Goal: Find specific page/section: Find specific page/section

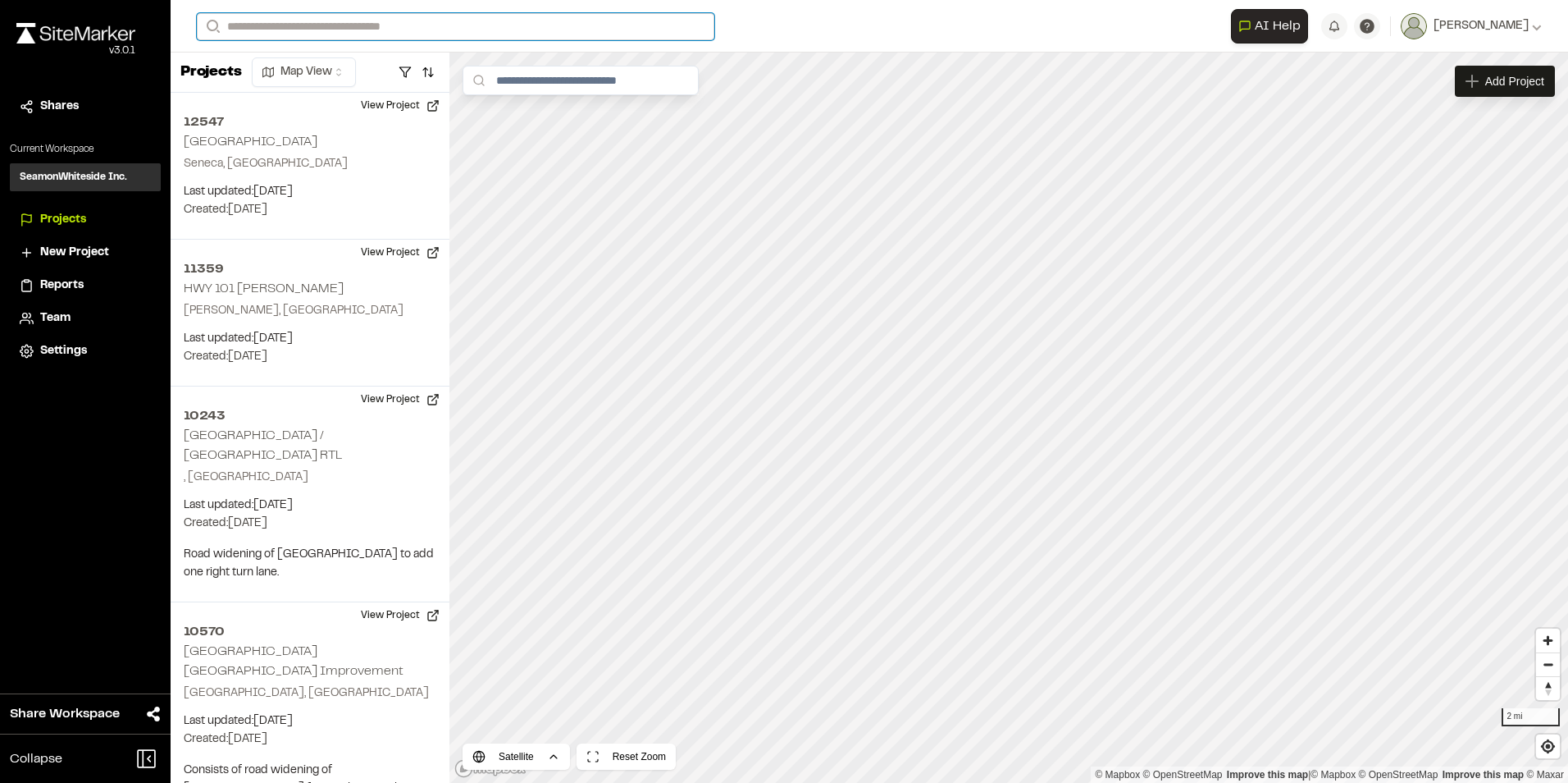
click at [311, 22] on input "Search" at bounding box center [455, 26] width 518 height 27
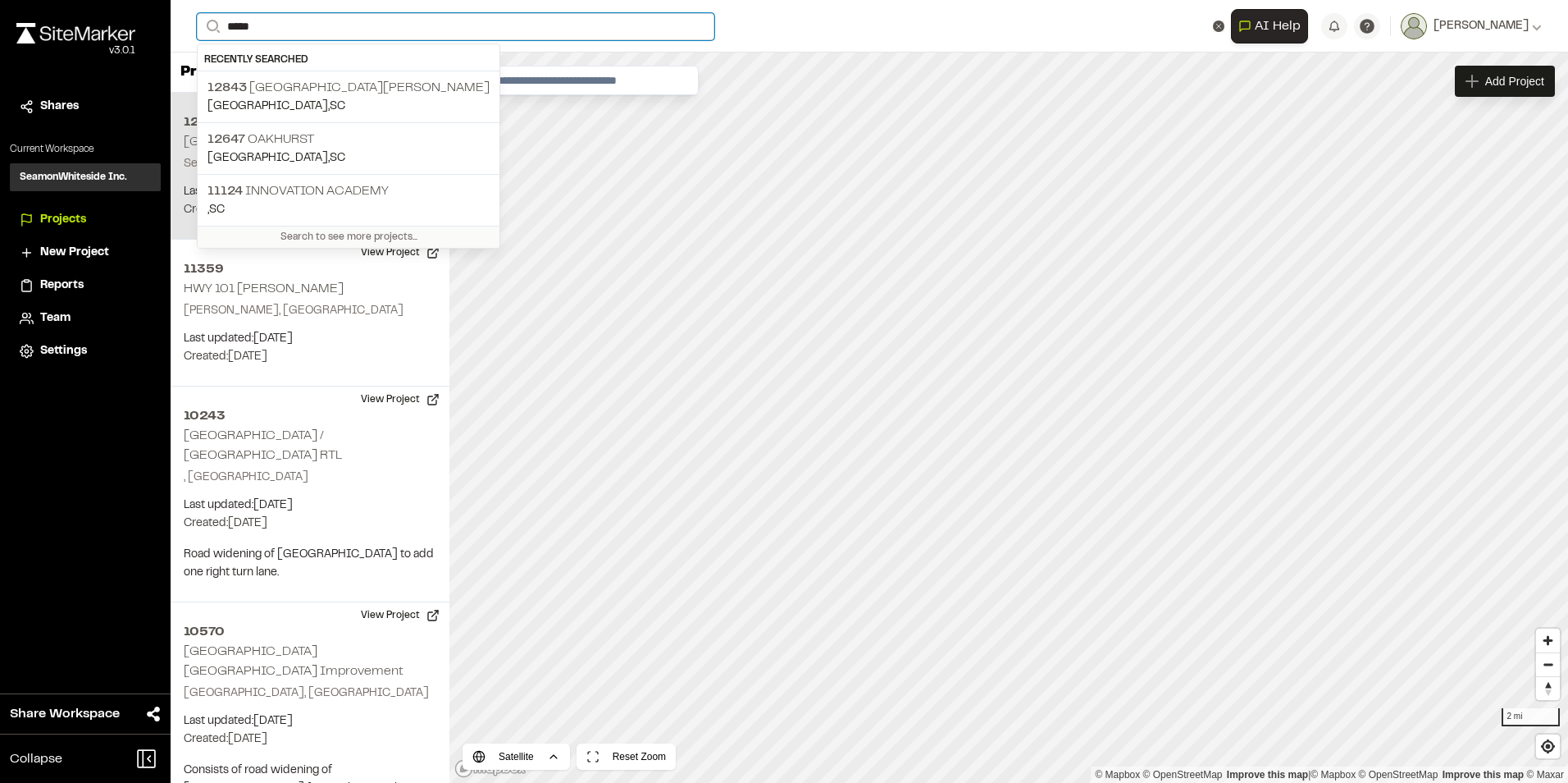
type input "*****"
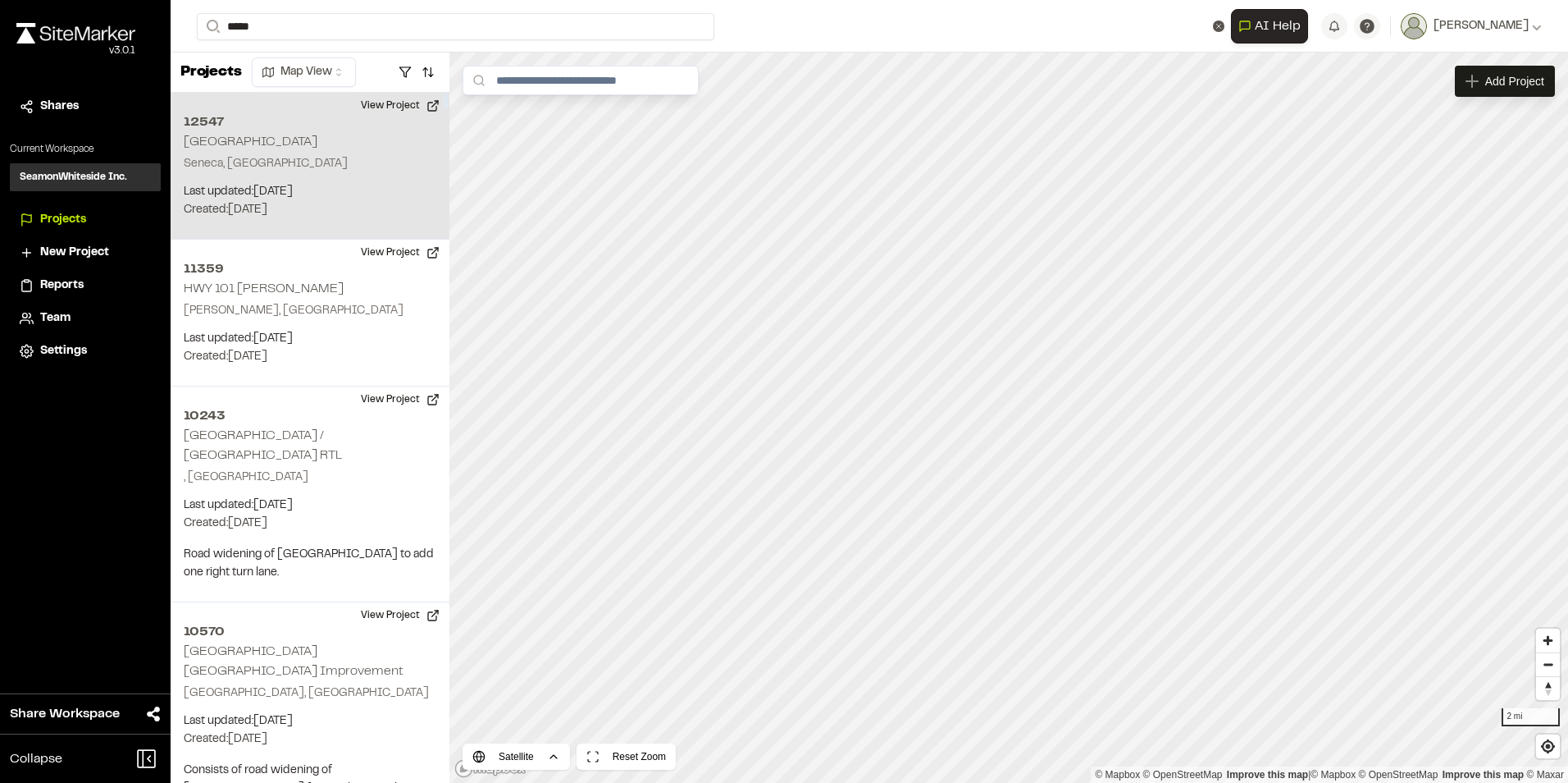
click at [326, 95] on div "[STREET_ADDRESS] Last updated: [DATE] Budget: $ Created: [DATE] Projected Compl…" at bounding box center [310, 166] width 279 height 147
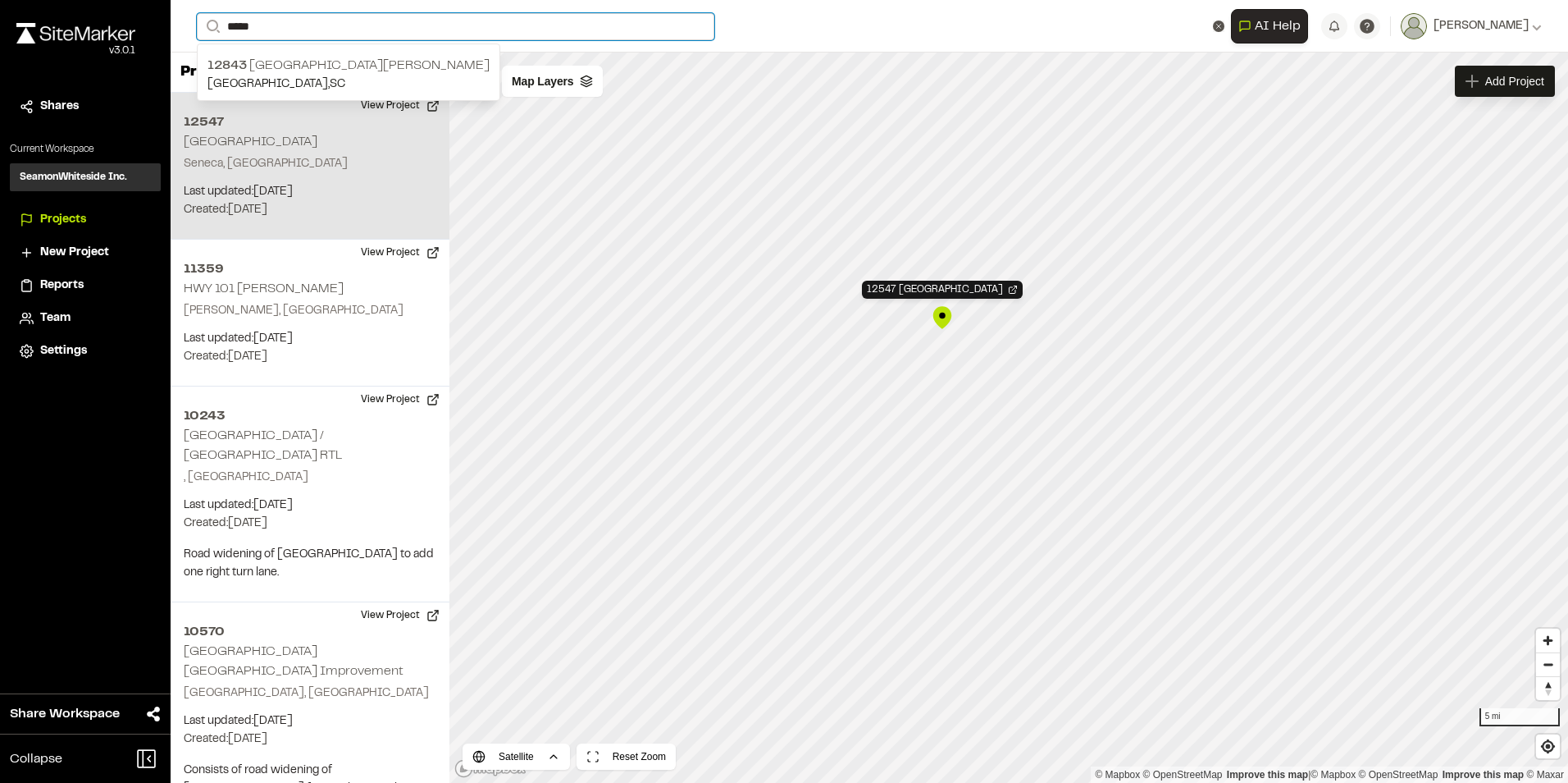
click at [289, 24] on input "*****" at bounding box center [455, 26] width 518 height 27
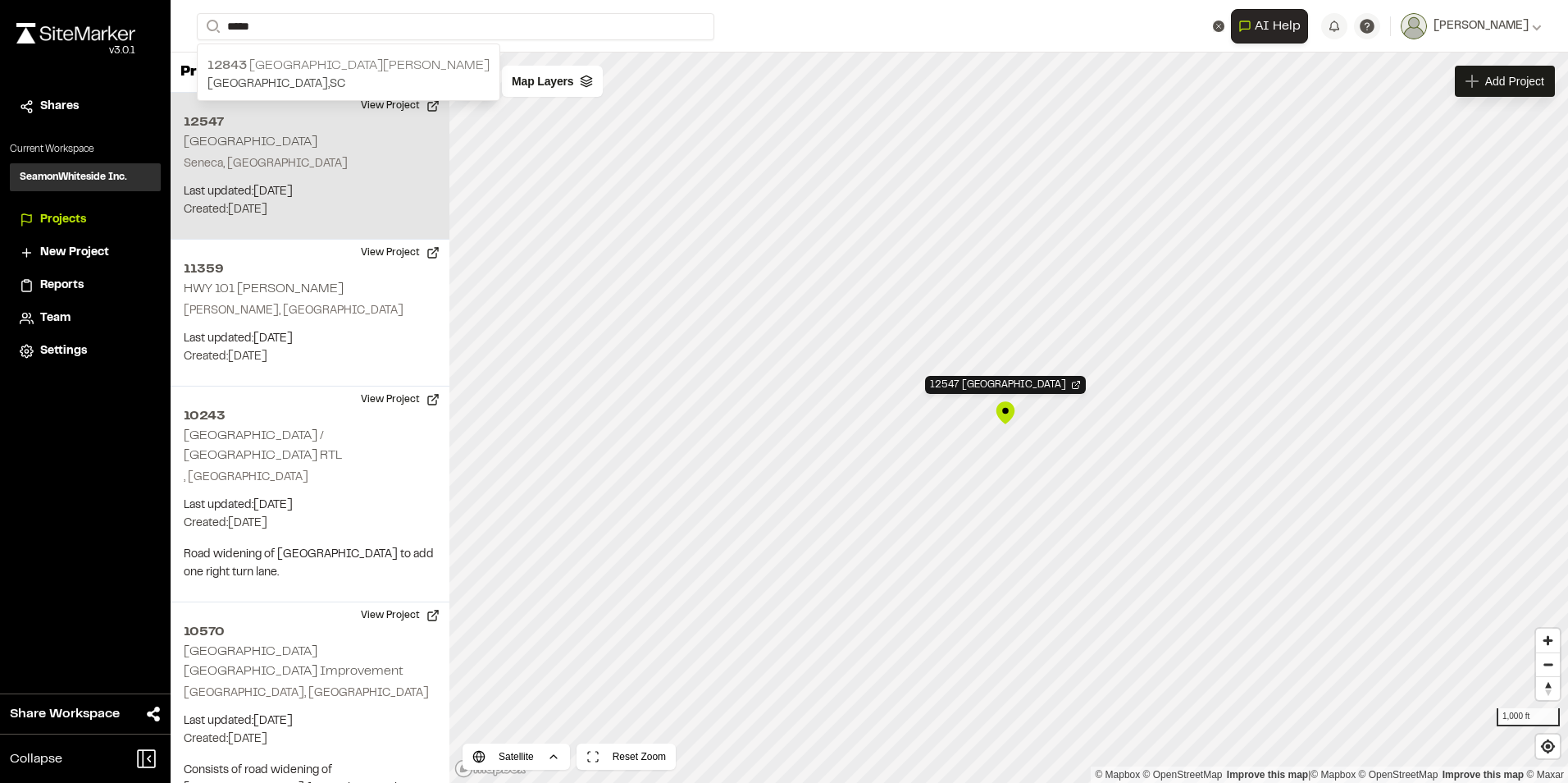
click at [311, 69] on p "[STREET_ADDRESS][PERSON_NAME]" at bounding box center [349, 65] width 283 height 20
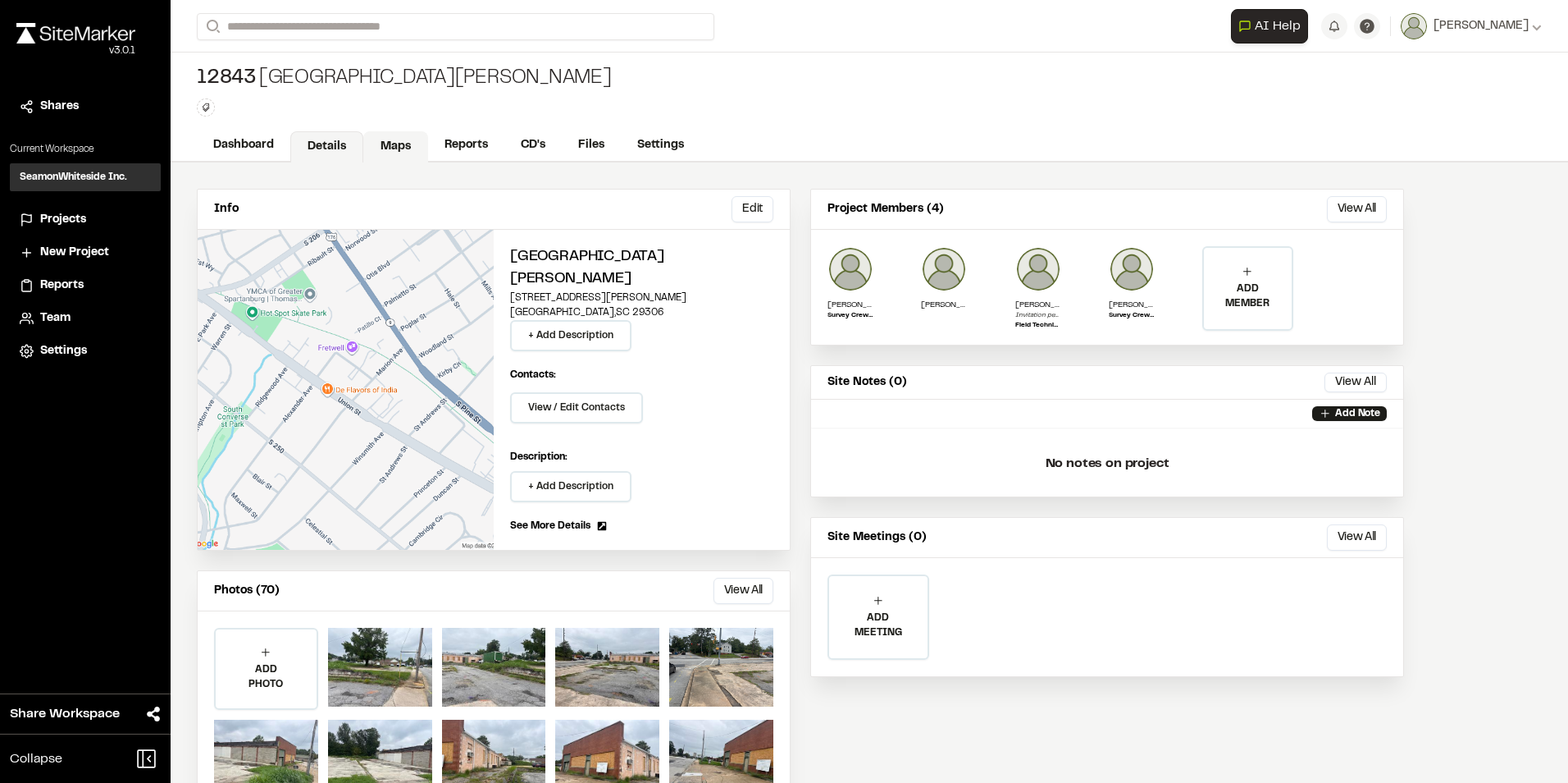
click at [398, 144] on link "Maps" at bounding box center [396, 147] width 65 height 32
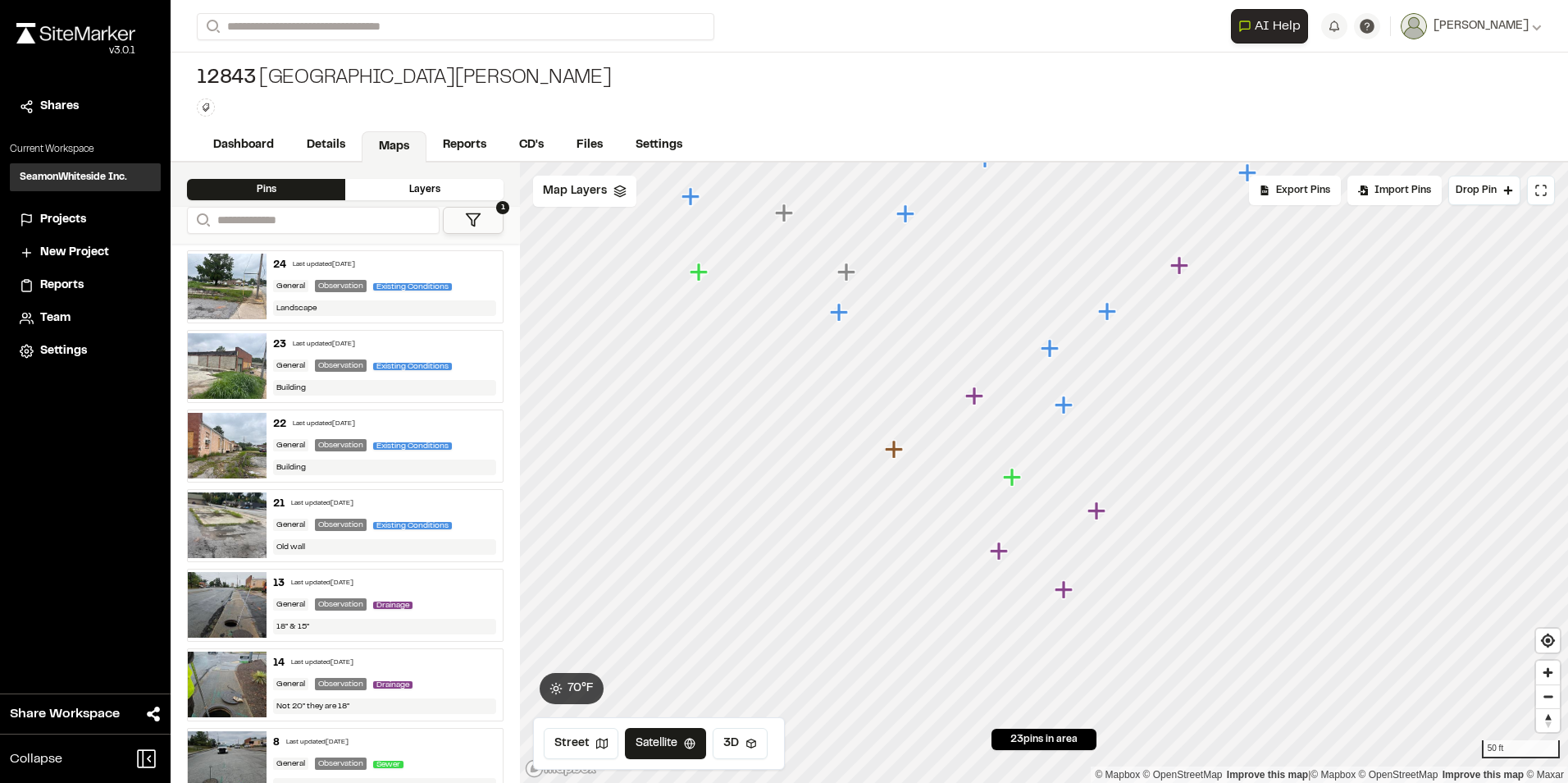
click at [1067, 582] on icon "Map marker" at bounding box center [1065, 590] width 21 height 21
click at [977, 432] on icon "Map marker" at bounding box center [977, 432] width 18 height 18
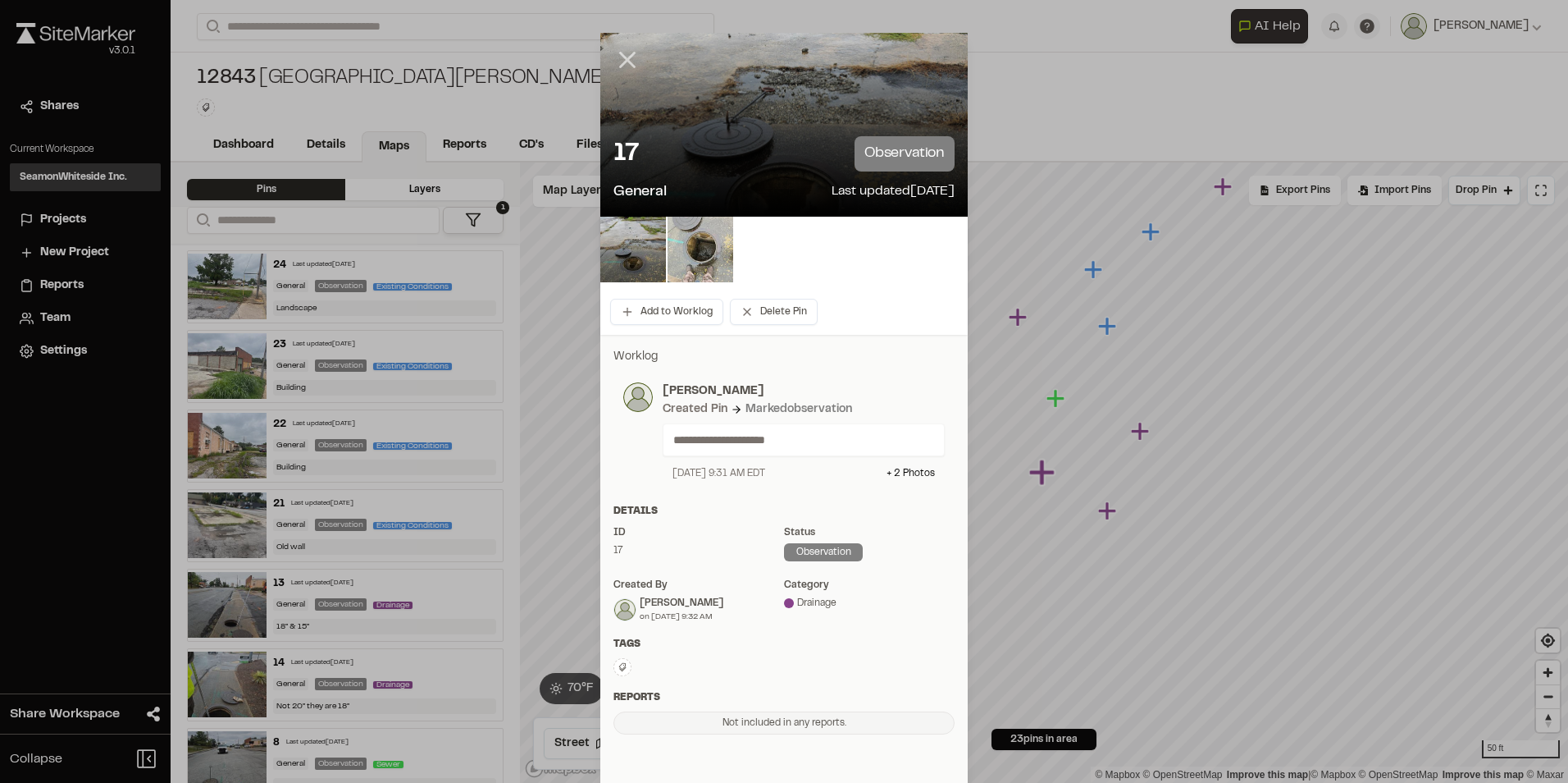
click at [626, 60] on icon at bounding box center [627, 60] width 28 height 28
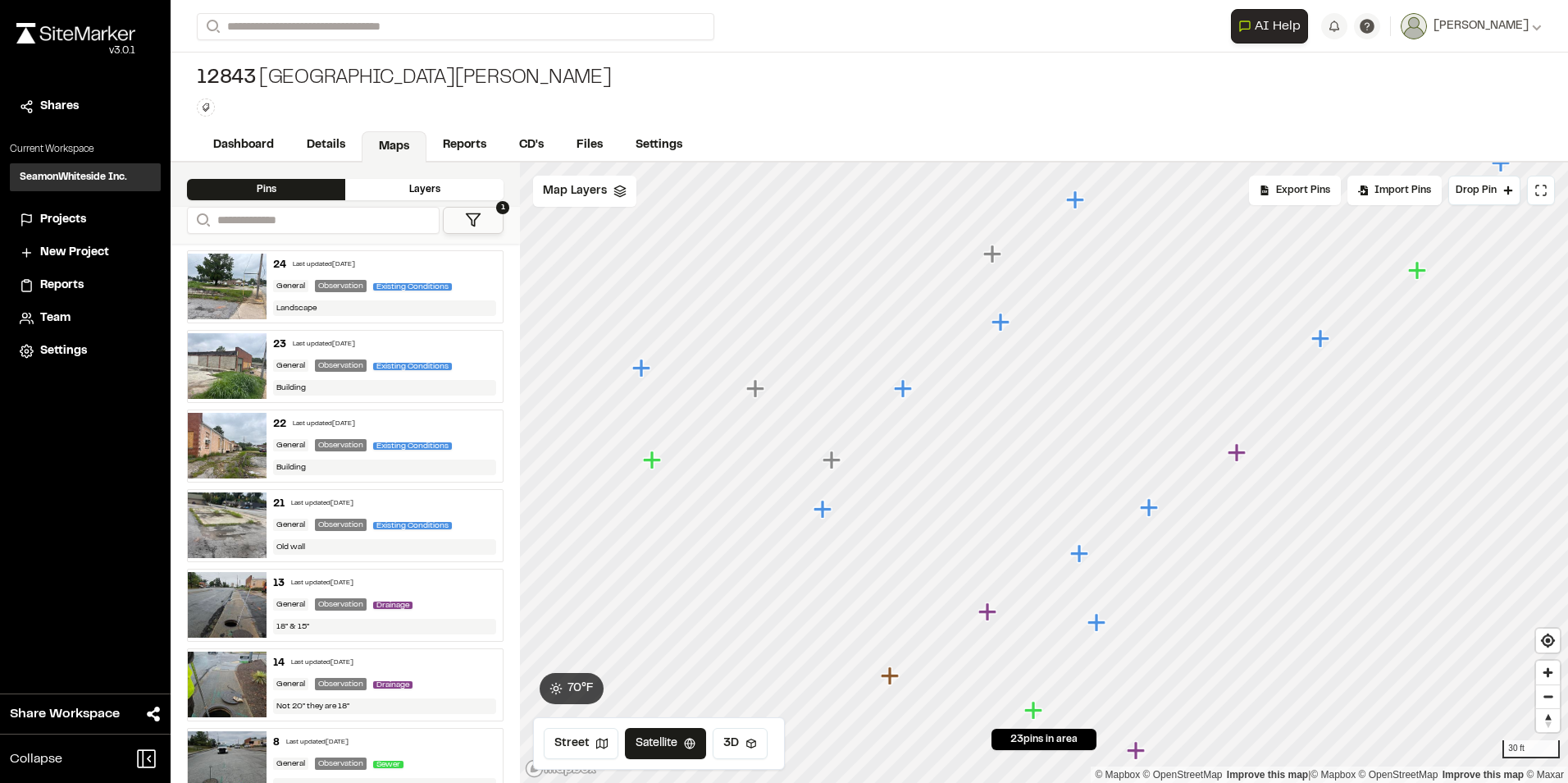
click at [1077, 555] on icon "Map marker" at bounding box center [1078, 552] width 18 height 18
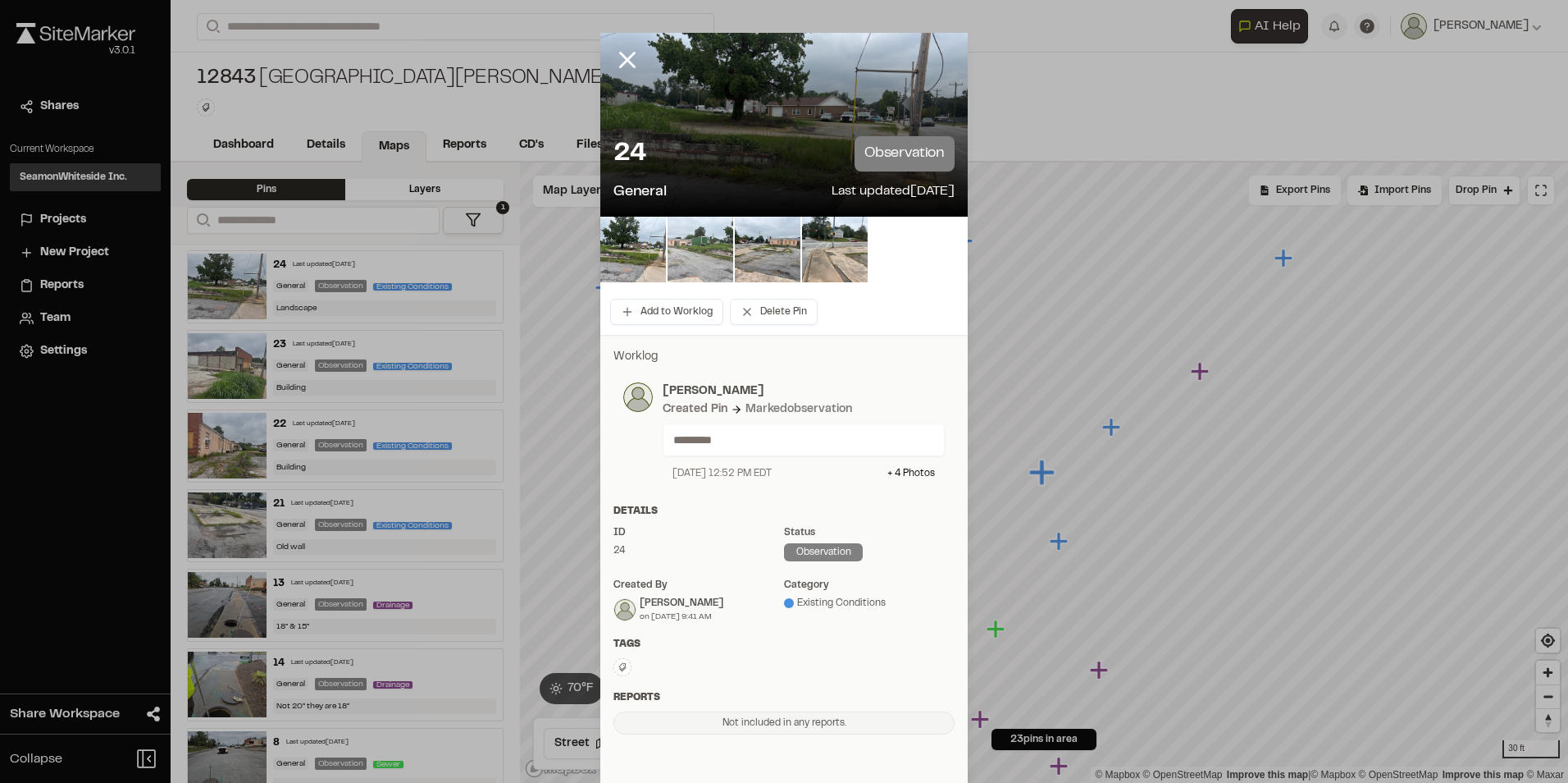
click at [690, 255] on img at bounding box center [700, 249] width 66 height 66
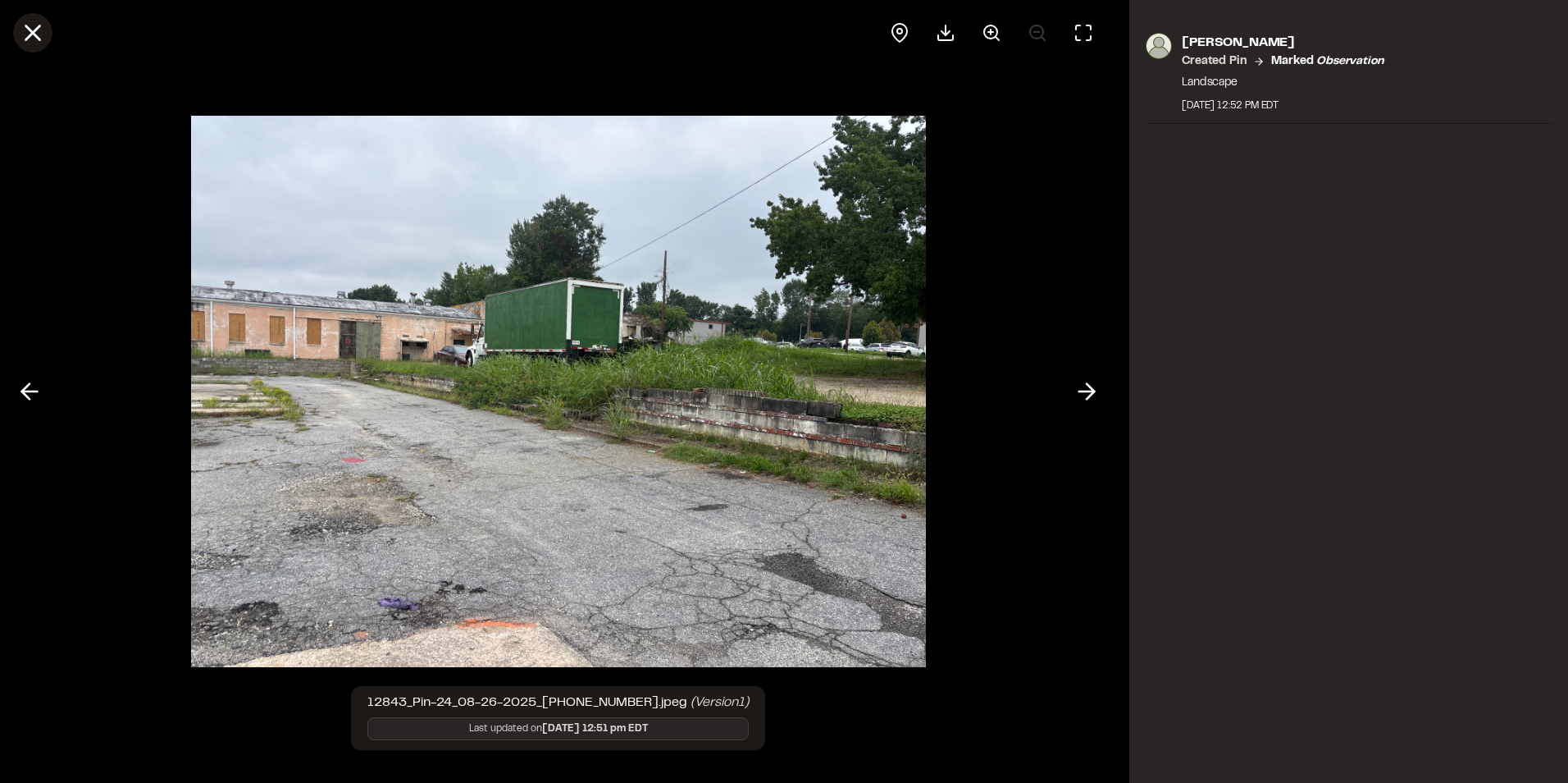
click at [38, 41] on icon at bounding box center [33, 33] width 28 height 28
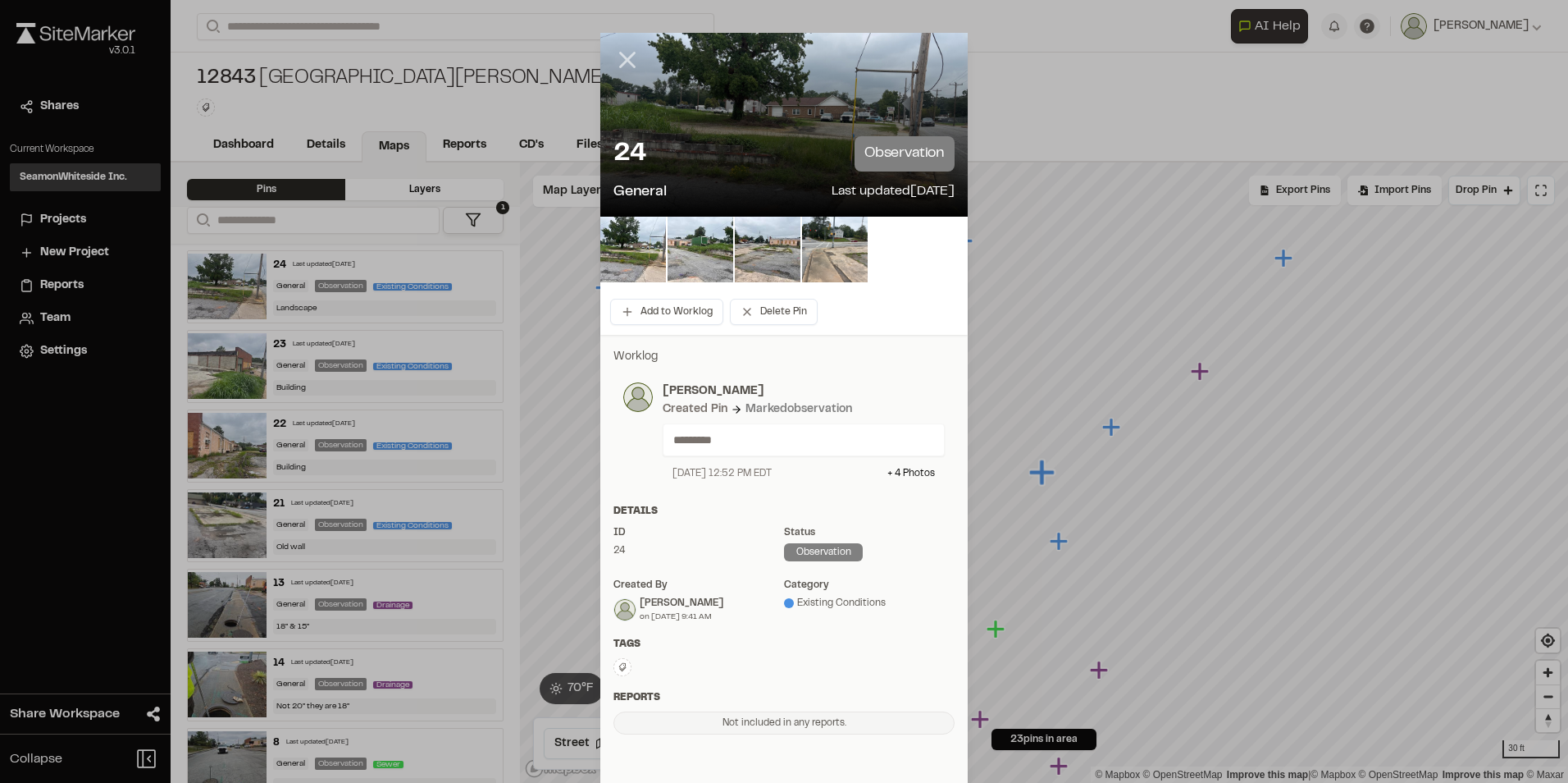
click at [628, 63] on icon at bounding box center [627, 60] width 28 height 28
